Goal: Communication & Community: Share content

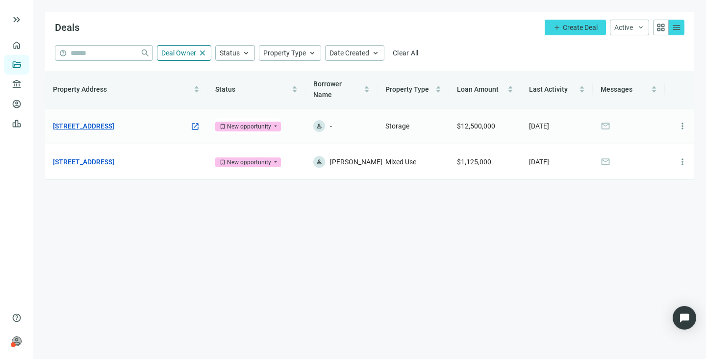
click at [91, 121] on link "[STREET_ADDRESS]" at bounding box center [83, 126] width 61 height 11
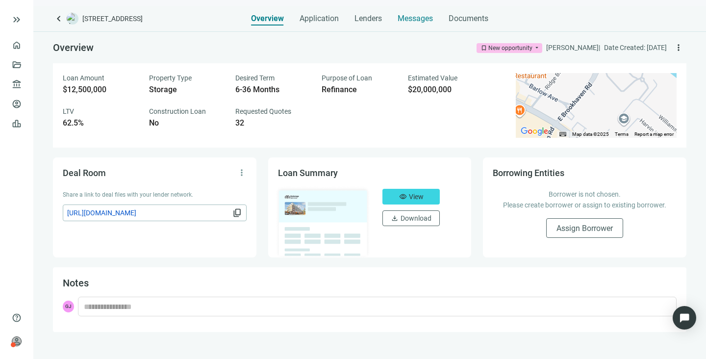
click at [411, 18] on span "Messages" at bounding box center [415, 18] width 35 height 9
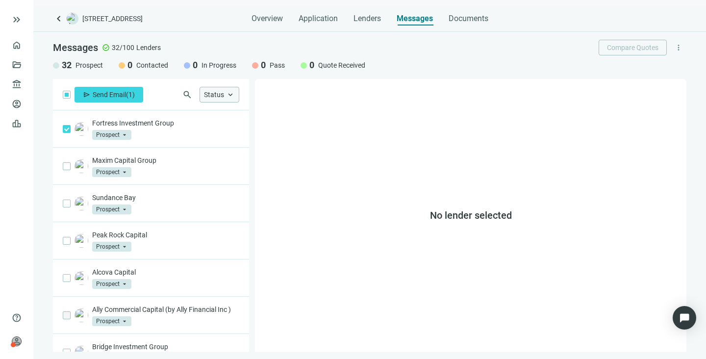
click at [232, 95] on span "keyboard_arrow_up" at bounding box center [230, 94] width 9 height 9
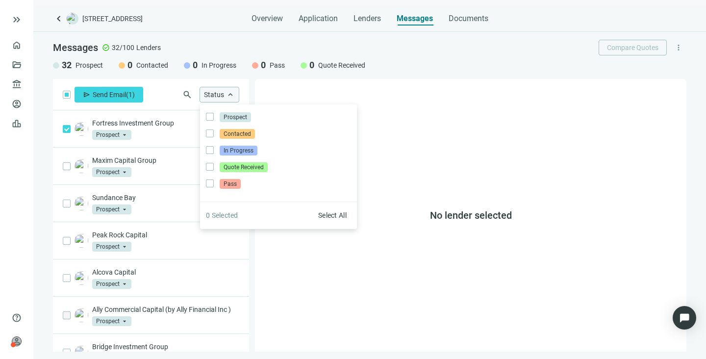
click at [232, 95] on span "keyboard_arrow_up" at bounding box center [230, 94] width 9 height 9
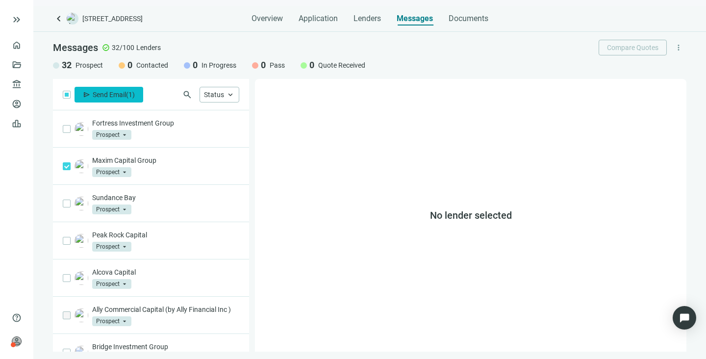
click at [110, 92] on span "Send Email" at bounding box center [109, 95] width 33 height 8
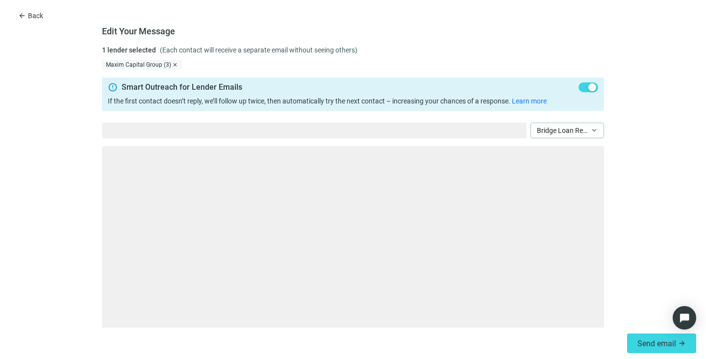
type textarea "**********"
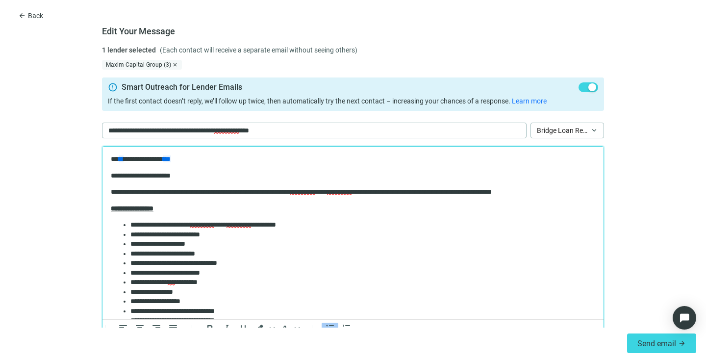
click at [297, 227] on li "**********" at bounding box center [362, 225] width 465 height 10
click at [120, 64] on div "Maxim Capital Group (3)" at bounding box center [142, 65] width 80 height 10
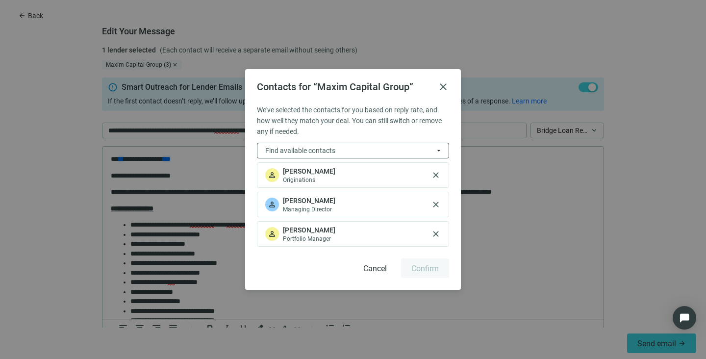
click at [303, 173] on span "[PERSON_NAME]" at bounding box center [309, 171] width 52 height 10
click at [381, 267] on span "Cancel" at bounding box center [375, 268] width 24 height 9
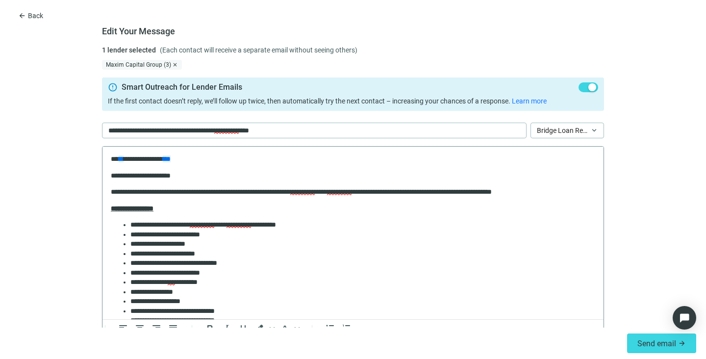
click at [187, 155] on p "**********" at bounding box center [353, 159] width 484 height 10
click at [666, 344] on span "Send email" at bounding box center [656, 343] width 39 height 9
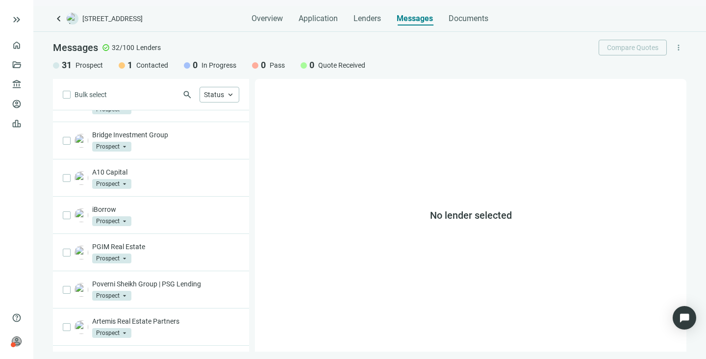
scroll to position [215, 0]
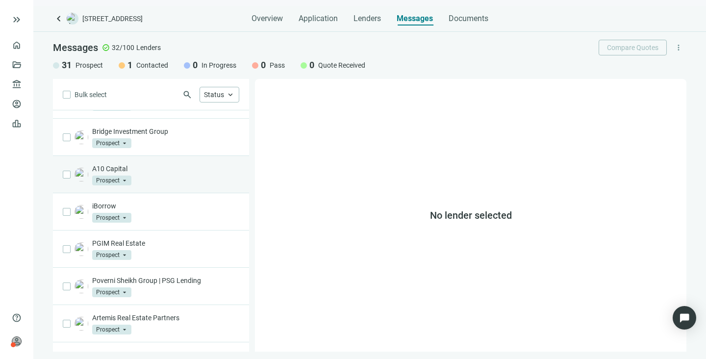
click at [124, 185] on span "Prospect" at bounding box center [111, 180] width 39 height 10
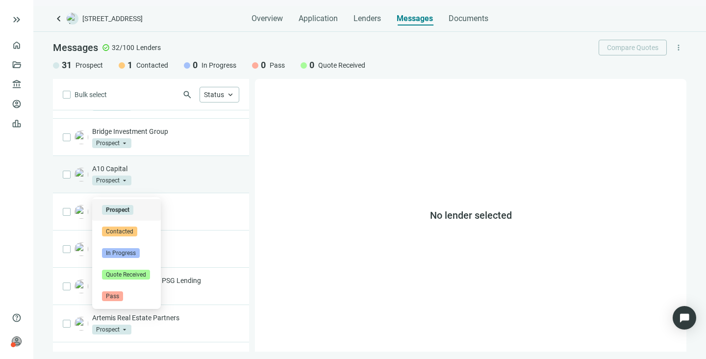
click at [124, 185] on span "Prospect" at bounding box center [111, 180] width 39 height 10
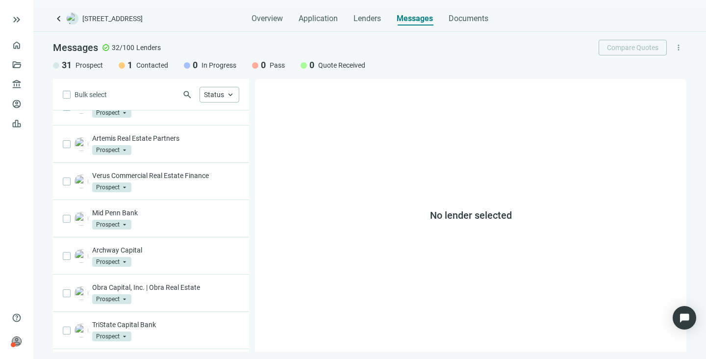
scroll to position [396, 0]
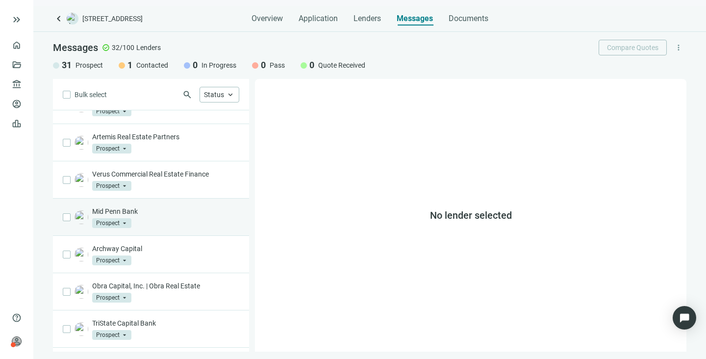
click at [71, 223] on div "Mid Penn Bank Prospect arrow_drop_down" at bounding box center [151, 217] width 196 height 37
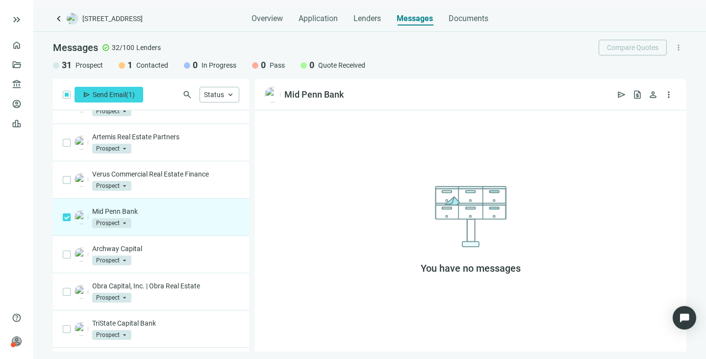
click at [109, 216] on p "Mid Penn Bank" at bounding box center [165, 211] width 147 height 10
click at [113, 228] on span "Prospect" at bounding box center [111, 223] width 39 height 10
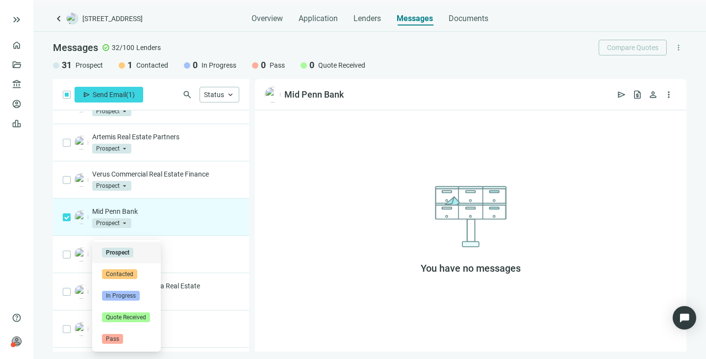
click at [114, 216] on p "Mid Penn Bank" at bounding box center [165, 211] width 147 height 10
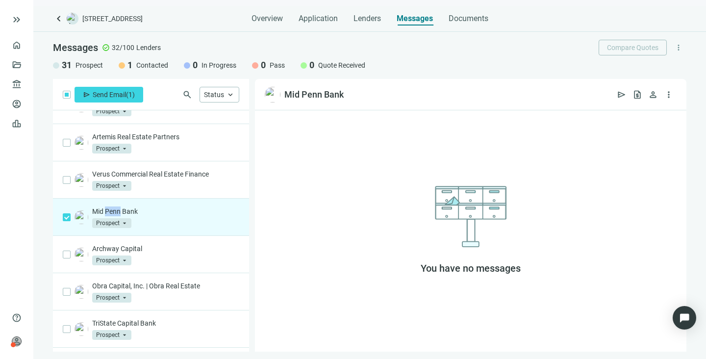
click at [114, 216] on p "Mid Penn Bank" at bounding box center [165, 211] width 147 height 10
click at [80, 224] on img at bounding box center [82, 217] width 14 height 14
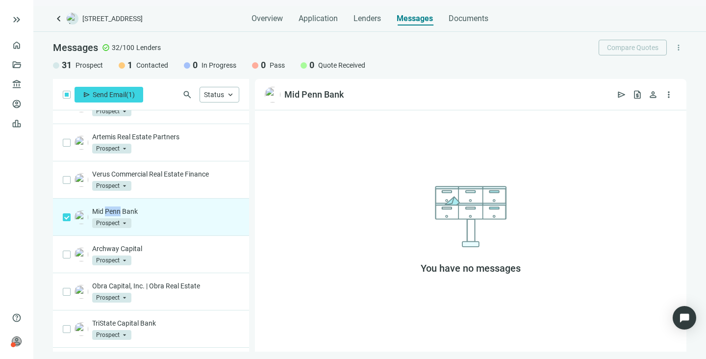
click at [80, 224] on img at bounding box center [82, 217] width 14 height 14
click at [150, 216] on p "Mid Penn Bank" at bounding box center [165, 211] width 147 height 10
click at [126, 228] on span "Prospect" at bounding box center [111, 223] width 39 height 10
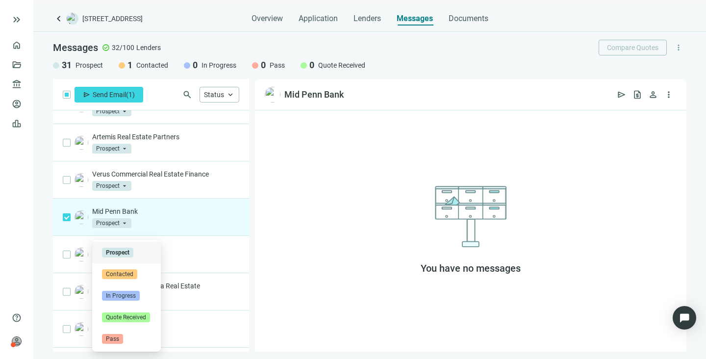
click at [162, 227] on div "Mid Penn Bank Prospect arrow_drop_down prospect contacted Prospect Contacted In…" at bounding box center [165, 217] width 147 height 22
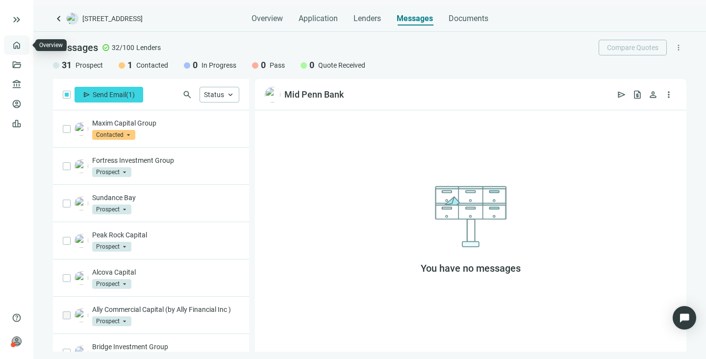
click at [25, 42] on link "Overview" at bounding box center [39, 45] width 29 height 8
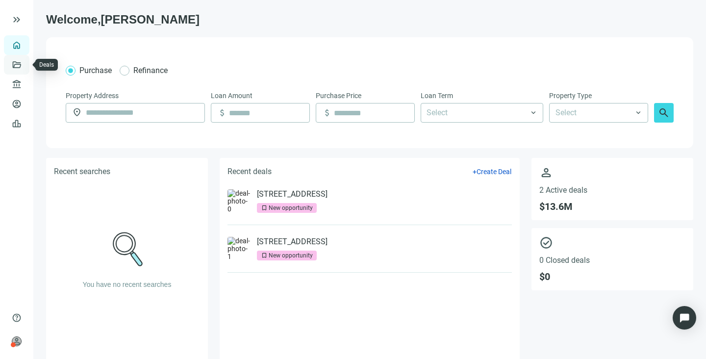
click at [25, 64] on link "Deals" at bounding box center [34, 65] width 18 height 8
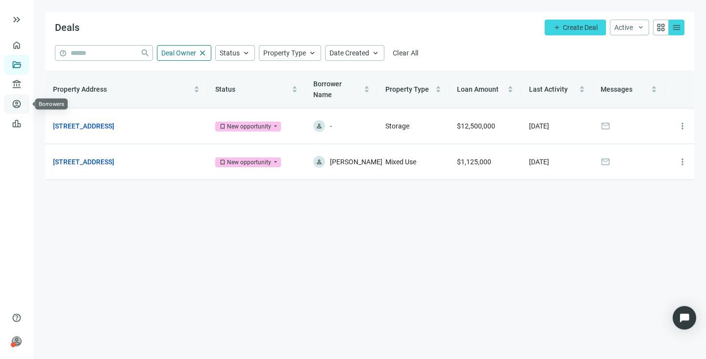
click at [25, 106] on link "Borrowers" at bounding box center [41, 104] width 32 height 8
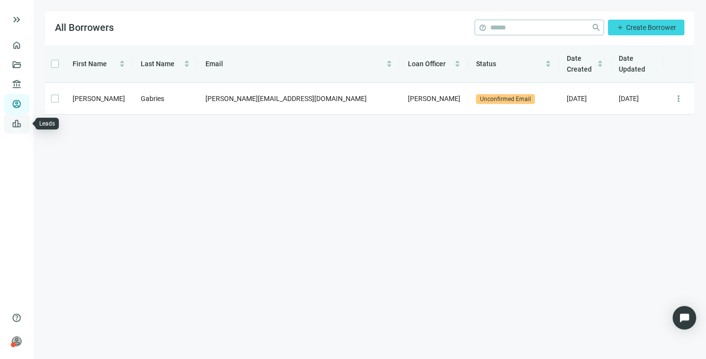
click at [25, 126] on link "Leads" at bounding box center [34, 124] width 19 height 8
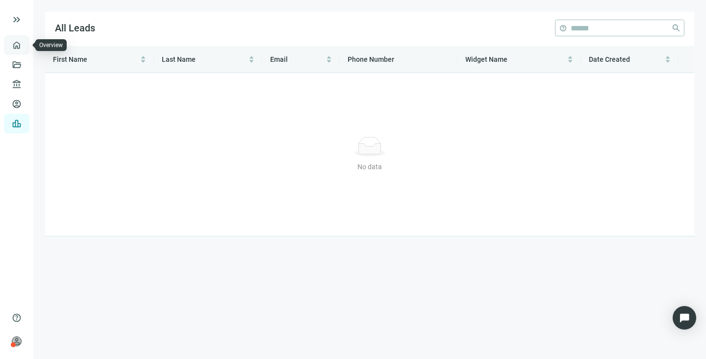
click at [25, 41] on link "Overview" at bounding box center [39, 45] width 29 height 8
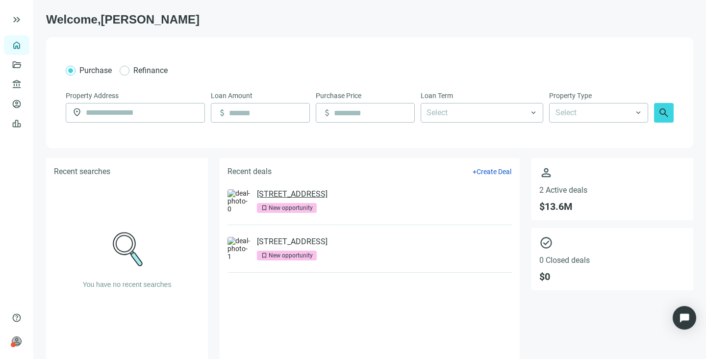
click at [303, 197] on link "[STREET_ADDRESS]" at bounding box center [292, 194] width 71 height 10
